Goal: Task Accomplishment & Management: Manage account settings

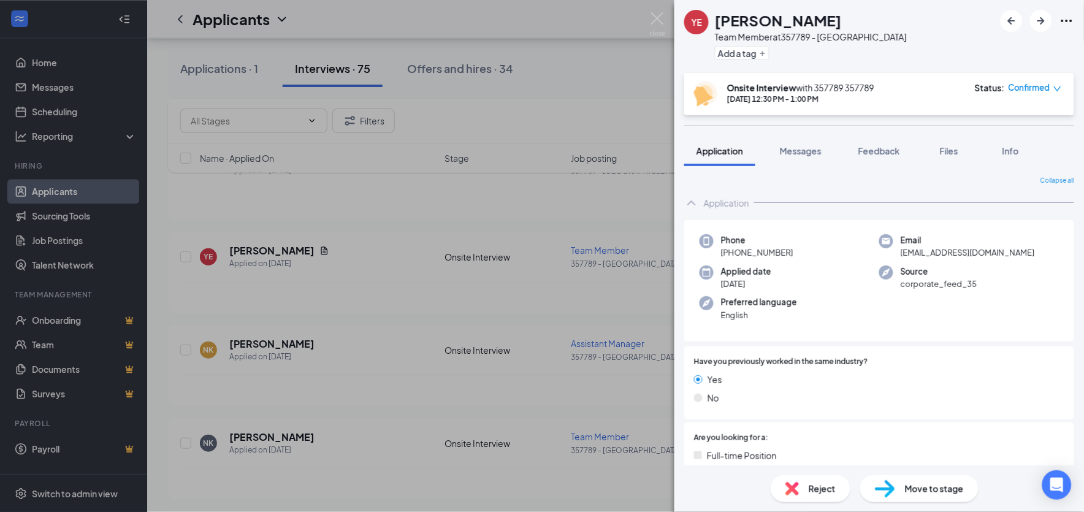
scroll to position [658, 0]
drag, startPoint x: 897, startPoint y: 252, endPoint x: 994, endPoint y: 258, distance: 97.0
click at [994, 258] on span "[EMAIL_ADDRESS][DOMAIN_NAME]" at bounding box center [968, 252] width 134 height 12
drag, startPoint x: 994, startPoint y: 258, endPoint x: 988, endPoint y: 250, distance: 9.7
copy span "[EMAIL_ADDRESS][DOMAIN_NAME]"
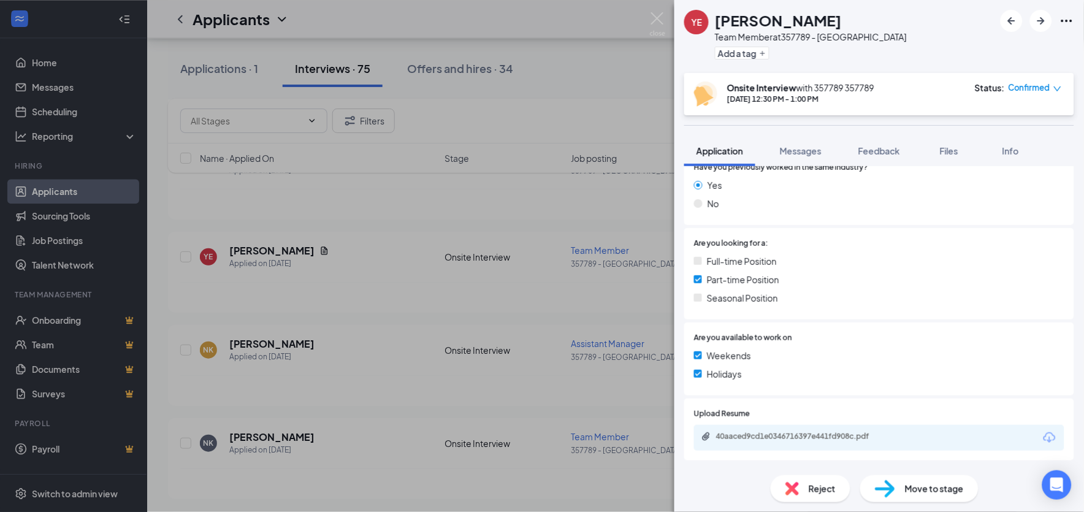
scroll to position [204, 0]
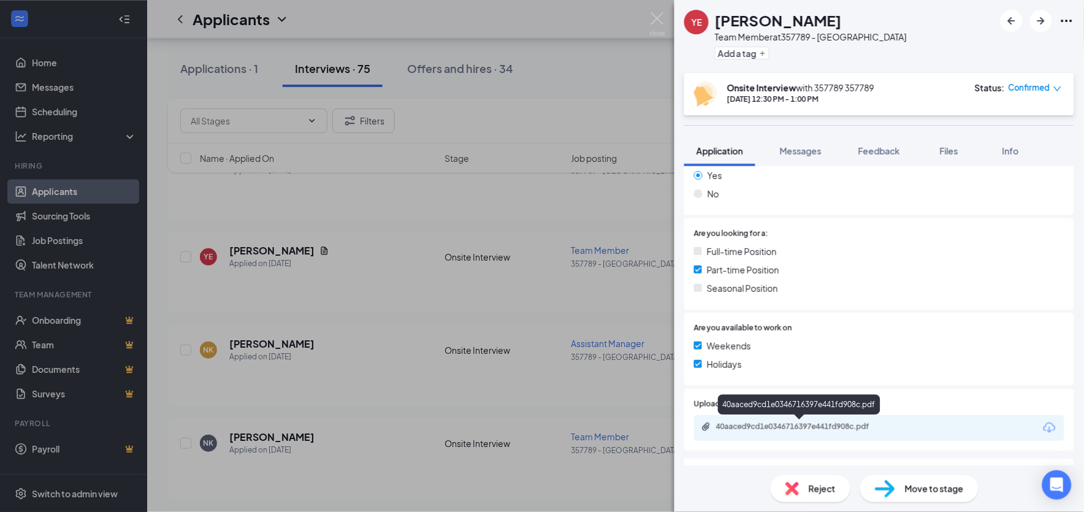
click at [843, 429] on div "40aaced9cd1e0346716397e441fd908c.pdf" at bounding box center [802, 427] width 172 height 10
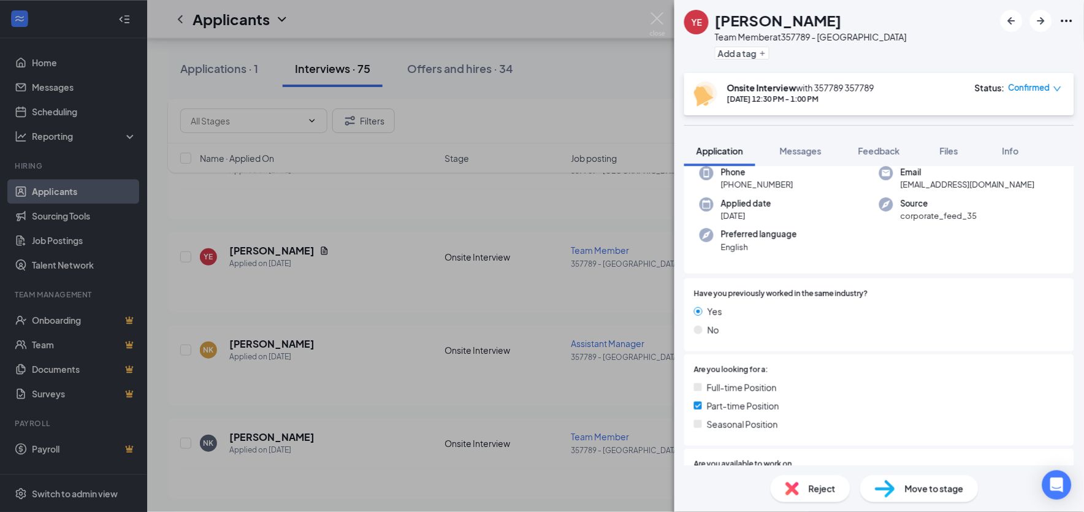
click at [880, 233] on div "Phone [PHONE_NUMBER] Email [EMAIL_ADDRESS][DOMAIN_NAME] Applied date [DATE] Sou…" at bounding box center [879, 213] width 390 height 122
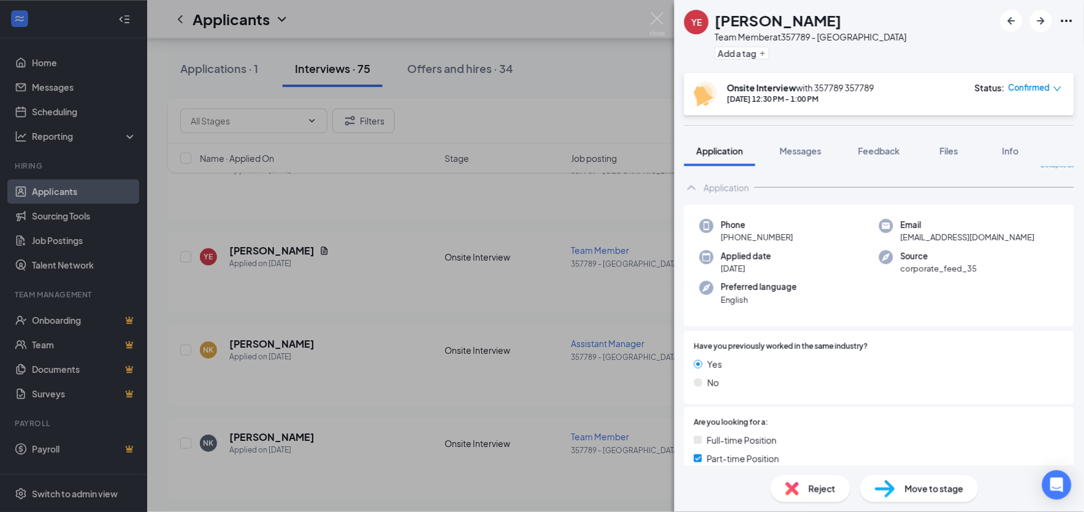
scroll to position [0, 0]
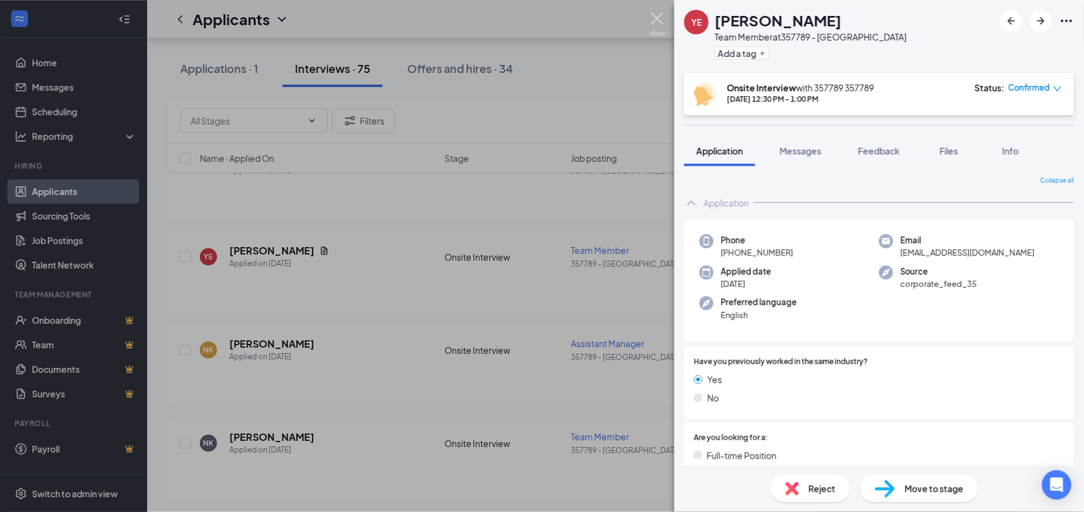
click at [658, 20] on img at bounding box center [657, 24] width 15 height 24
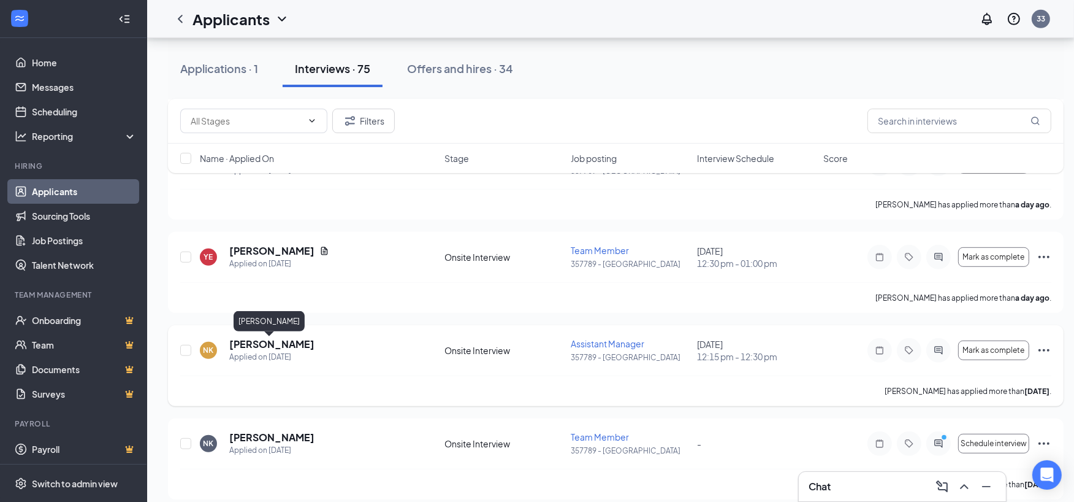
click at [272, 345] on h5 "[PERSON_NAME]" at bounding box center [271, 343] width 85 height 13
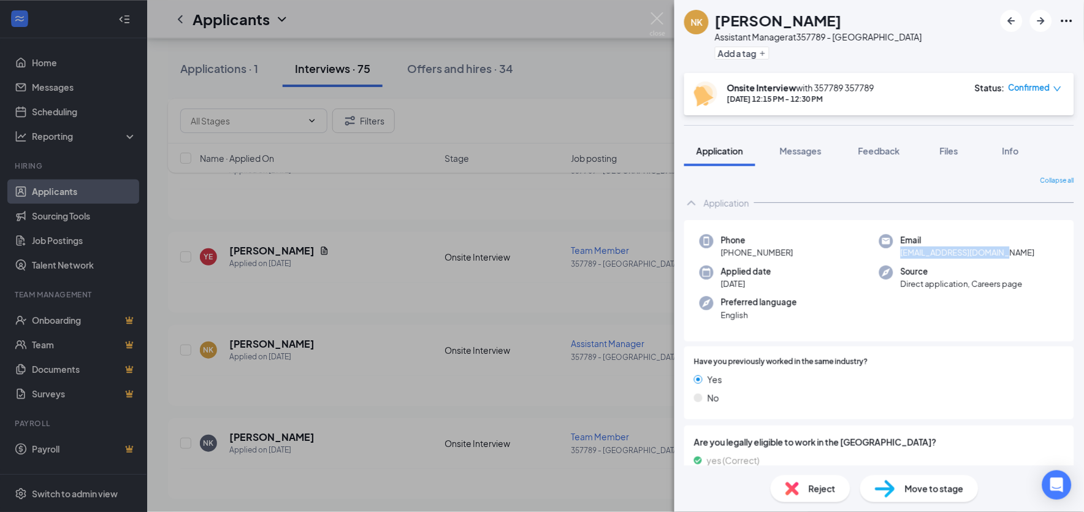
drag, startPoint x: 897, startPoint y: 247, endPoint x: 1004, endPoint y: 249, distance: 106.7
click at [1004, 249] on span "[EMAIL_ADDRESS][DOMAIN_NAME]" at bounding box center [968, 252] width 134 height 12
drag, startPoint x: 1004, startPoint y: 249, endPoint x: 981, endPoint y: 251, distance: 22.8
copy span "[EMAIL_ADDRESS][DOMAIN_NAME]"
click at [914, 356] on div at bounding box center [966, 362] width 196 height 12
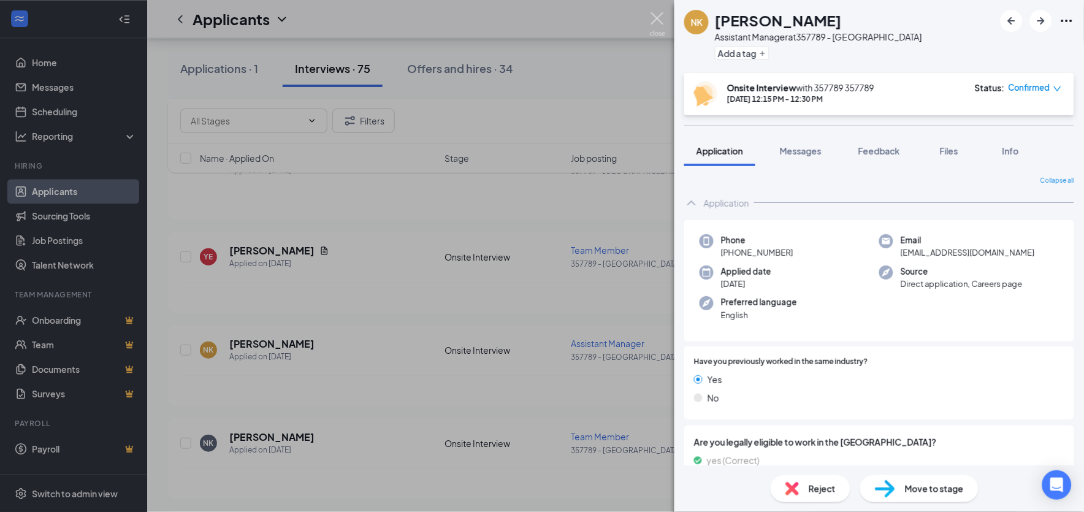
click at [660, 17] on img at bounding box center [657, 24] width 15 height 24
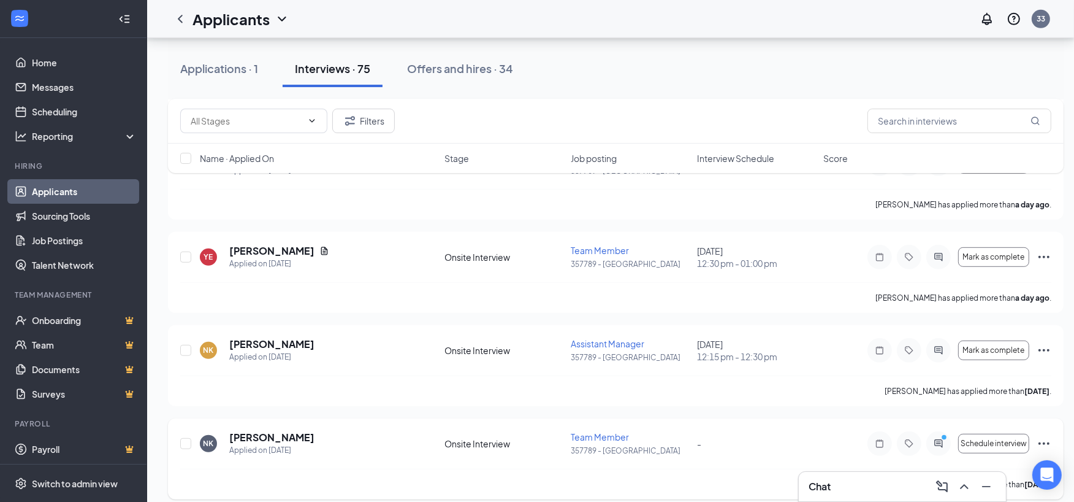
click at [264, 437] on h5 "[PERSON_NAME]" at bounding box center [271, 436] width 85 height 13
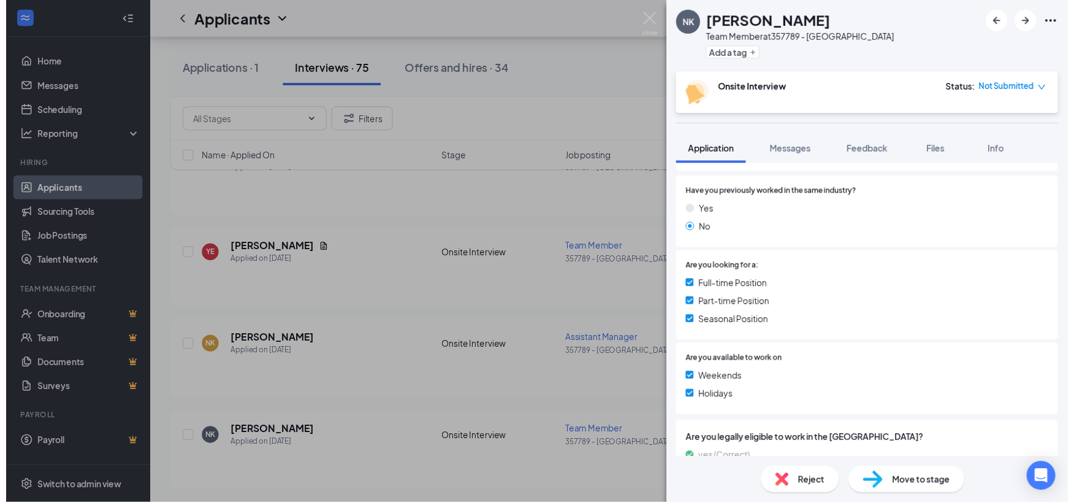
scroll to position [136, 0]
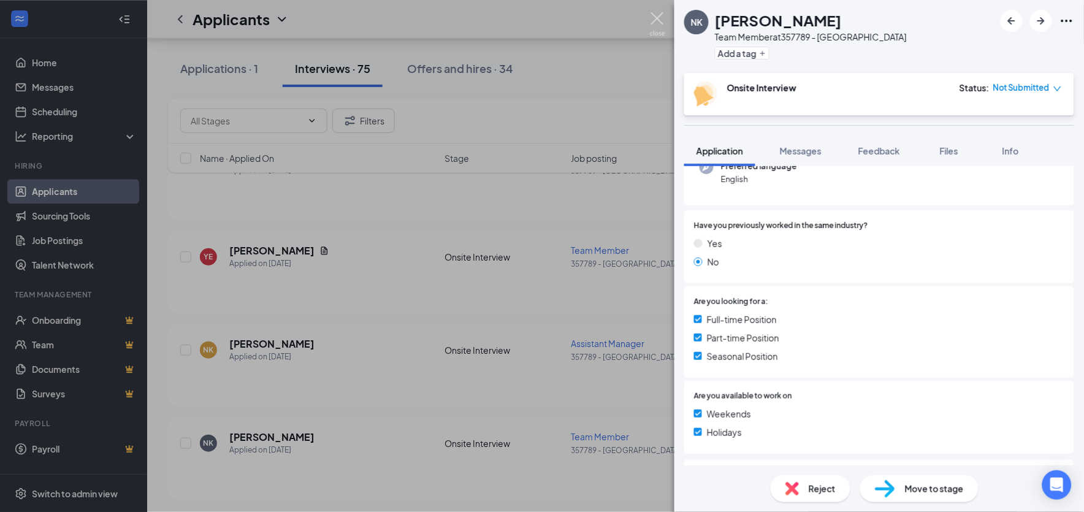
click at [657, 13] on img at bounding box center [657, 24] width 15 height 24
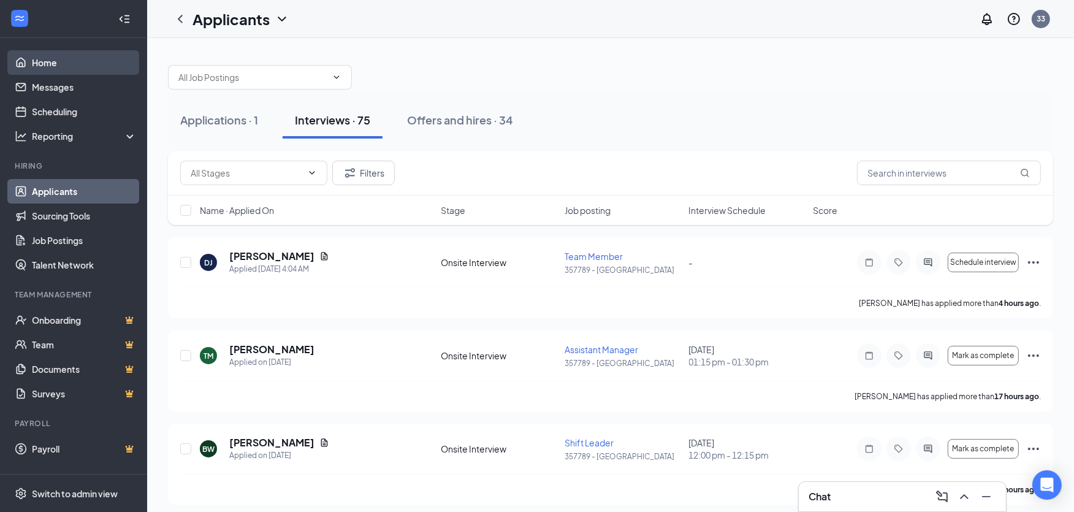
click at [45, 67] on link "Home" at bounding box center [84, 62] width 105 height 25
